Goal: Information Seeking & Learning: Check status

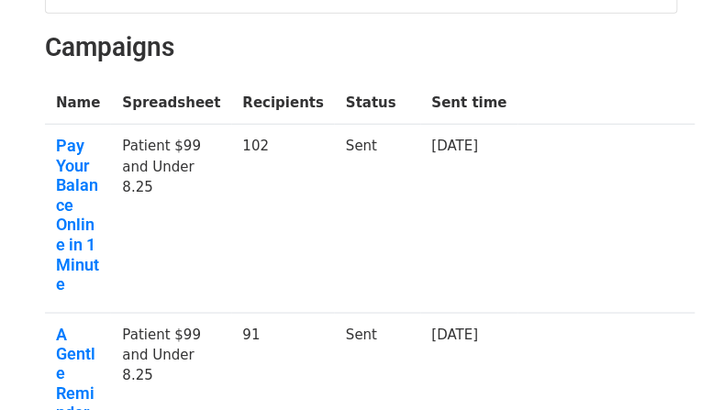
scroll to position [174, 0]
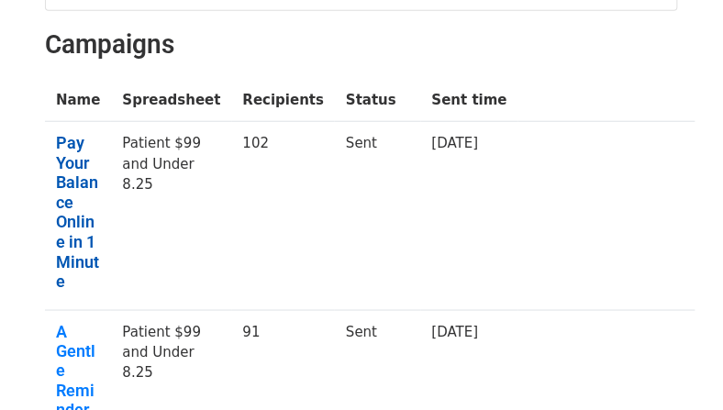
click at [87, 172] on link "Pay Your Balance Online in 1 Minute" at bounding box center [78, 212] width 44 height 159
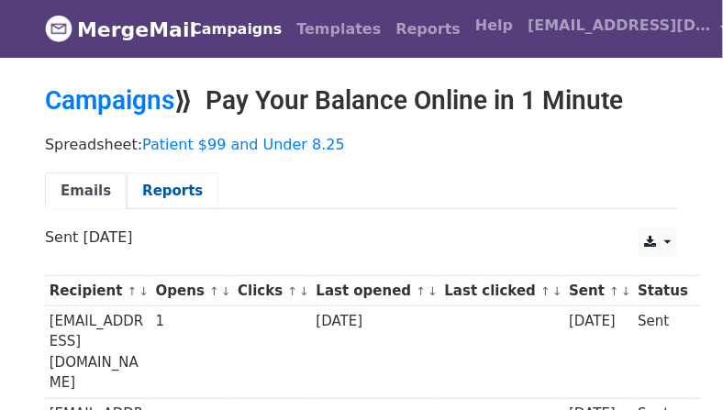
click at [170, 194] on link "Reports" at bounding box center [173, 191] width 92 height 38
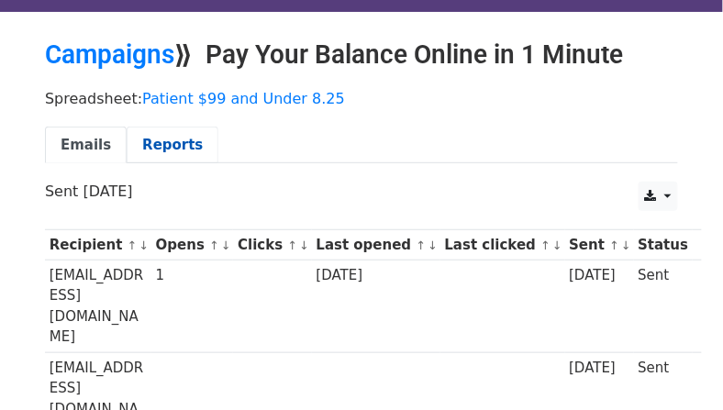
scroll to position [53, 0]
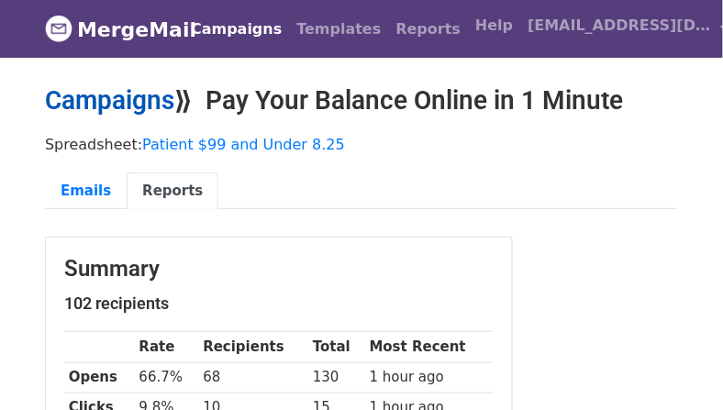
click at [114, 107] on link "Campaigns" at bounding box center [109, 100] width 129 height 30
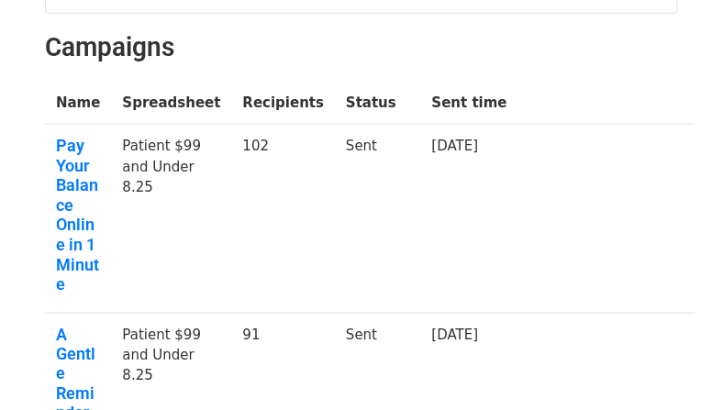
scroll to position [248, 0]
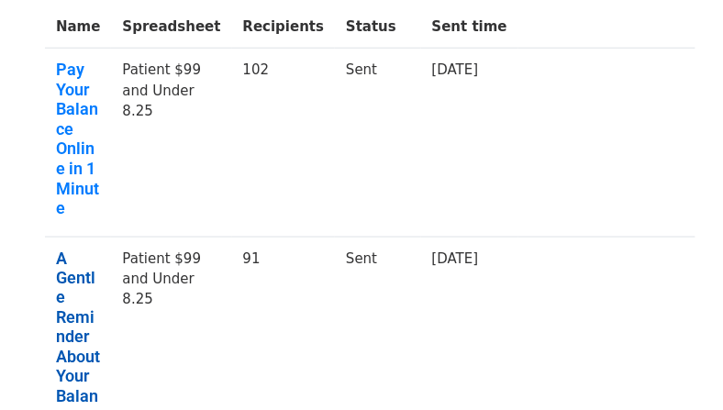
click at [84, 277] on link "A Gentle Reminder About Your Balance" at bounding box center [78, 338] width 44 height 178
